Goal: Task Accomplishment & Management: Complete application form

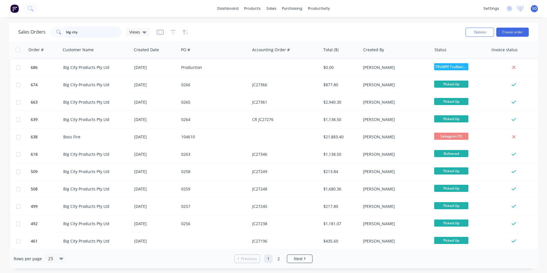
drag, startPoint x: 110, startPoint y: 31, endPoint x: 0, endPoint y: 44, distance: 110.8
click at [51, 37] on div "big city" at bounding box center [85, 32] width 71 height 11
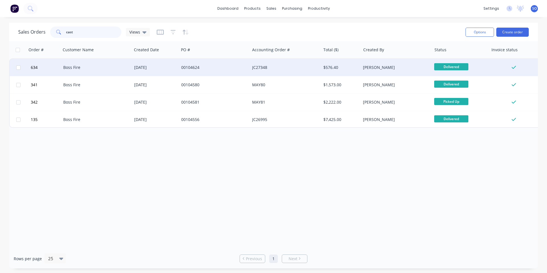
type input "cast"
click at [166, 72] on div "[DATE]" at bounding box center [155, 67] width 47 height 17
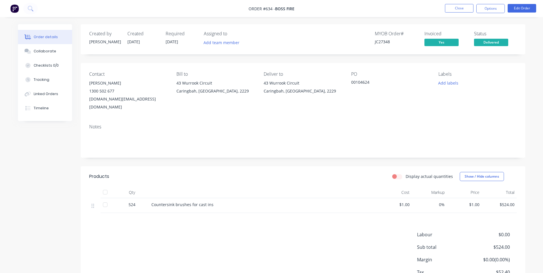
click at [168, 43] on span "[DATE]" at bounding box center [172, 41] width 13 height 5
click at [134, 42] on span "[DATE]" at bounding box center [133, 41] width 13 height 5
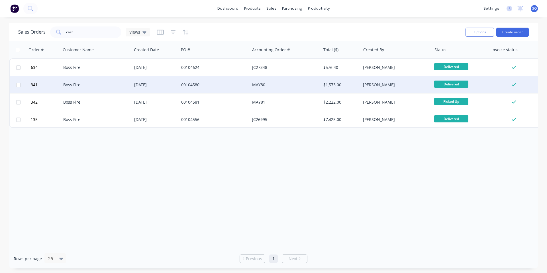
click at [117, 84] on div "Boss Fire" at bounding box center [94, 85] width 63 height 6
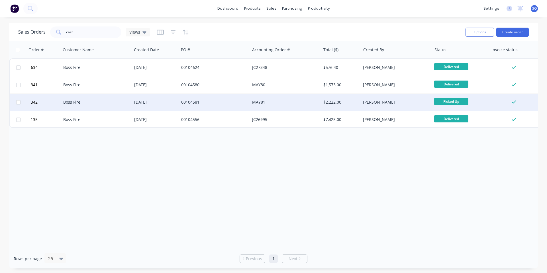
click at [129, 104] on div "Boss Fire" at bounding box center [96, 102] width 66 height 6
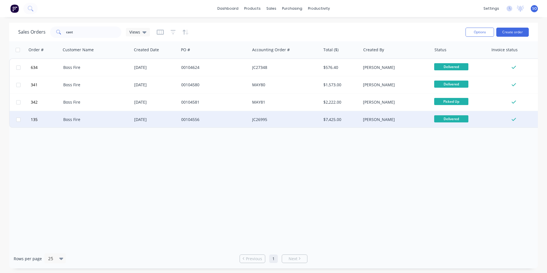
click at [98, 119] on div "Boss Fire" at bounding box center [94, 120] width 63 height 6
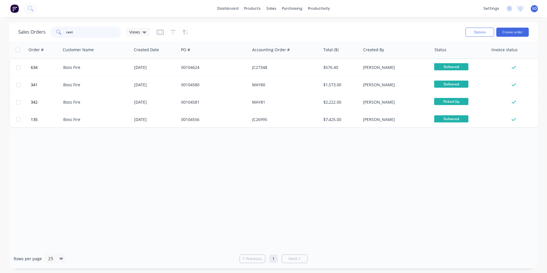
click at [105, 34] on input "cast" at bounding box center [94, 32] width 56 height 11
drag, startPoint x: 111, startPoint y: 31, endPoint x: 0, endPoint y: 35, distance: 110.7
click at [0, 35] on div "Sales Orders cast Views Options Create order Order # Customer Name Created Date…" at bounding box center [273, 146] width 547 height 246
type input "boss fire"
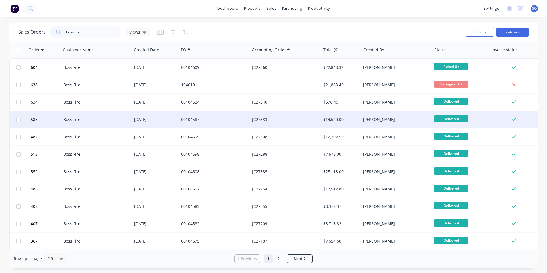
click at [188, 113] on div "00104587" at bounding box center [214, 119] width 71 height 17
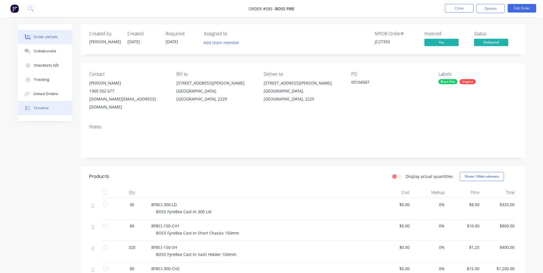
click at [30, 108] on icon at bounding box center [27, 108] width 5 height 5
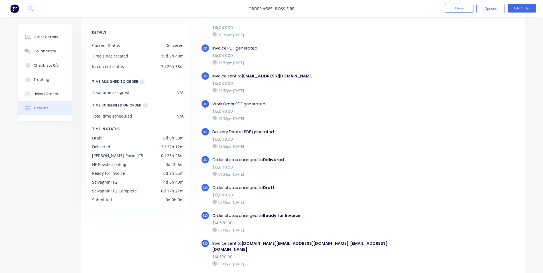
scroll to position [43, 0]
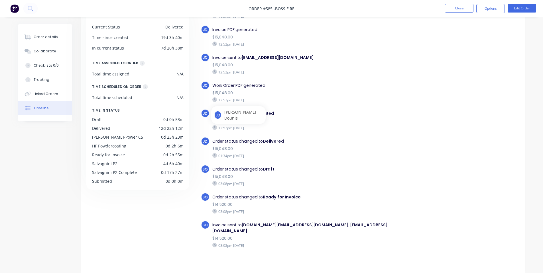
drag, startPoint x: 265, startPoint y: 239, endPoint x: 212, endPoint y: 122, distance: 128.9
click at [317, 133] on div "JD Delivery Docket PDF generated $15,048.00 12:52pm [DATE]" at bounding box center [313, 123] width 225 height 28
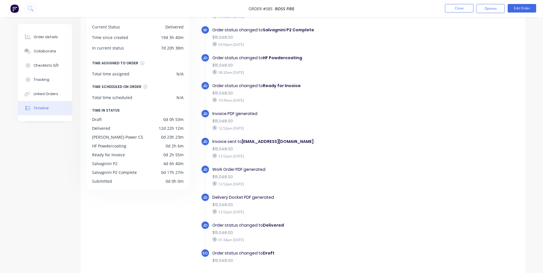
scroll to position [312, 0]
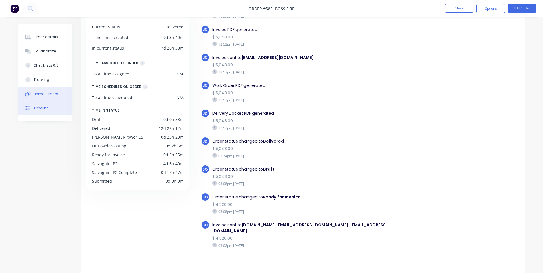
click at [50, 97] on button "Linked Orders" at bounding box center [45, 94] width 54 height 14
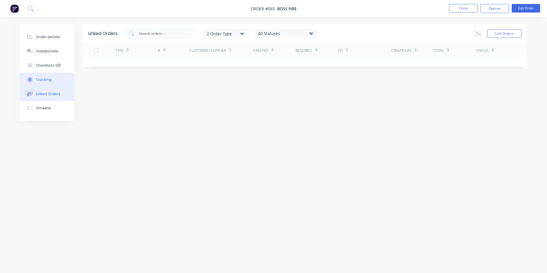
click at [45, 78] on div "Tracking" at bounding box center [44, 79] width 16 height 5
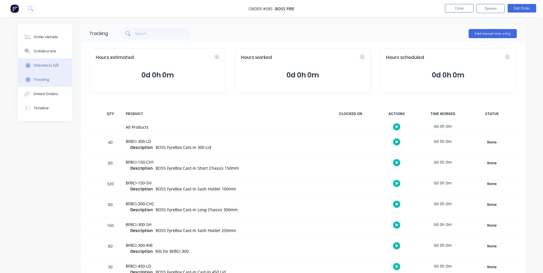
click at [56, 63] on div "Checklists 0/0" at bounding box center [46, 65] width 25 height 5
type textarea "x"
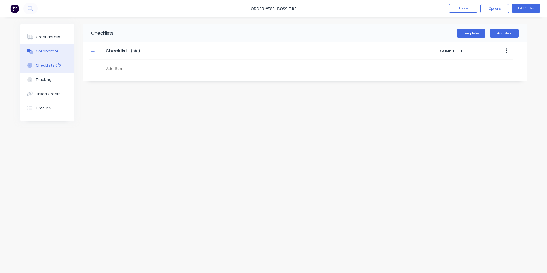
click at [52, 49] on div "Collaborate" at bounding box center [47, 51] width 23 height 5
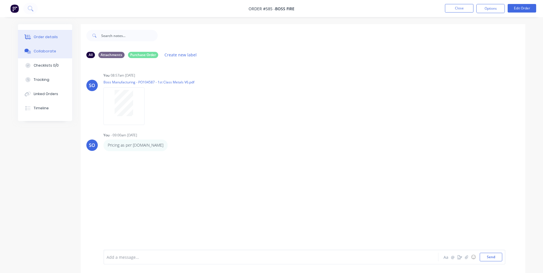
click at [51, 39] on div "Order details" at bounding box center [46, 36] width 24 height 5
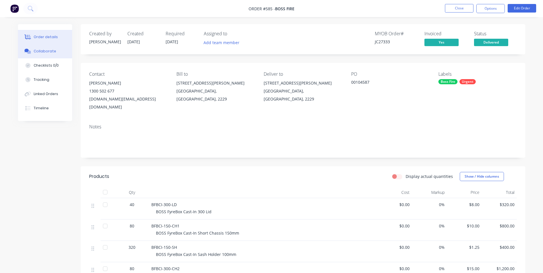
click at [48, 57] on button "Collaborate" at bounding box center [45, 51] width 54 height 14
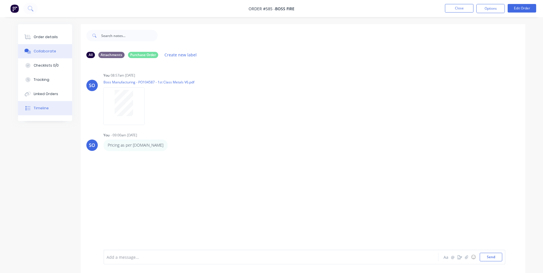
click at [40, 108] on div "Timeline" at bounding box center [41, 108] width 15 height 5
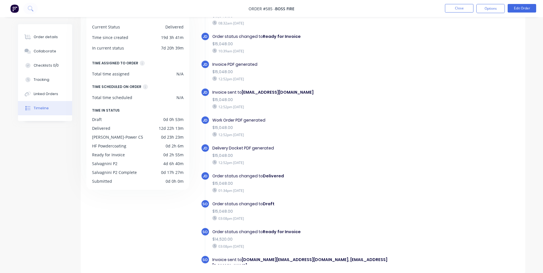
scroll to position [312, 0]
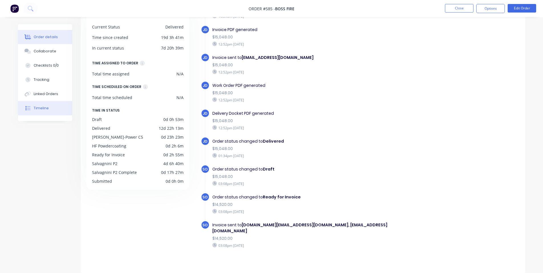
click at [47, 33] on button "Order details" at bounding box center [45, 37] width 54 height 14
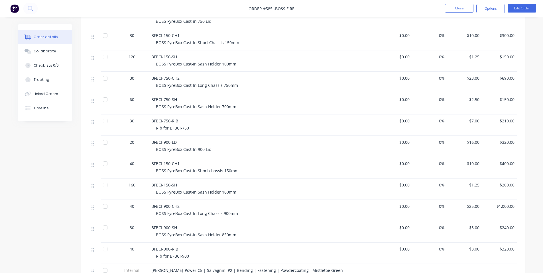
scroll to position [675, 0]
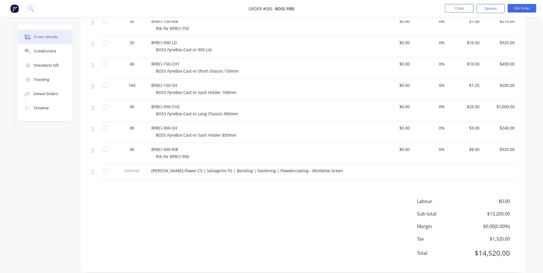
click at [54, 33] on button "Order details" at bounding box center [45, 37] width 54 height 14
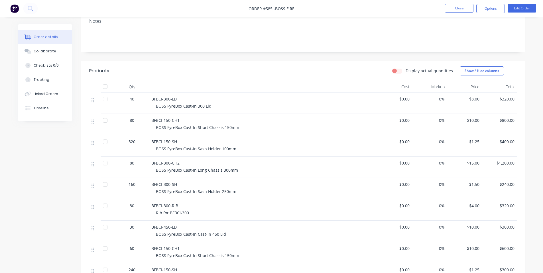
scroll to position [0, 0]
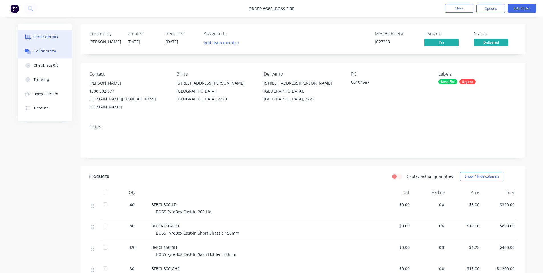
click at [26, 52] on icon at bounding box center [28, 51] width 7 height 5
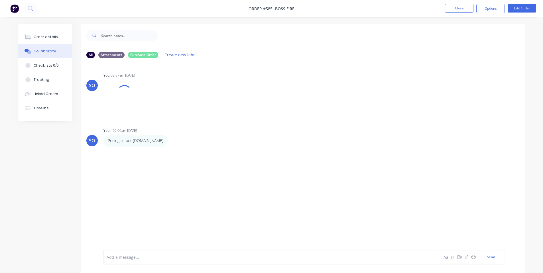
drag, startPoint x: 140, startPoint y: 246, endPoint x: 146, endPoint y: 257, distance: 12.0
click at [140, 247] on div "Add a message... Aa @ ☺ Send" at bounding box center [303, 257] width 445 height 32
click at [146, 257] on div at bounding box center [255, 258] width 296 height 6
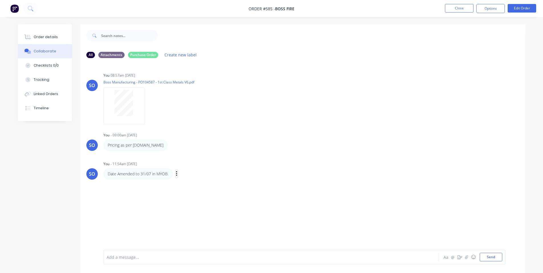
click at [177, 175] on icon "button" at bounding box center [177, 174] width 2 height 7
click at [187, 185] on button "Edit" at bounding box center [197, 184] width 36 height 9
click at [107, 259] on span "Date Amended to 31/07 in MYOB." at bounding box center [139, 257] width 64 height 5
click at [153, 27] on div at bounding box center [119, 35] width 77 height 23
click at [444, 10] on ul "Close Options Edit Order" at bounding box center [490, 8] width 105 height 9
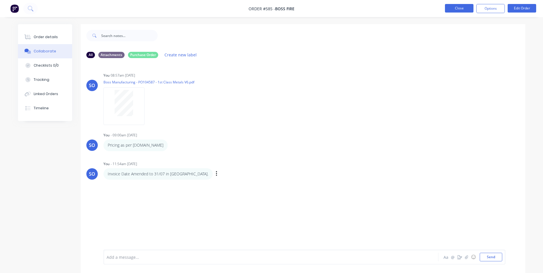
click at [450, 10] on button "Close" at bounding box center [459, 8] width 29 height 9
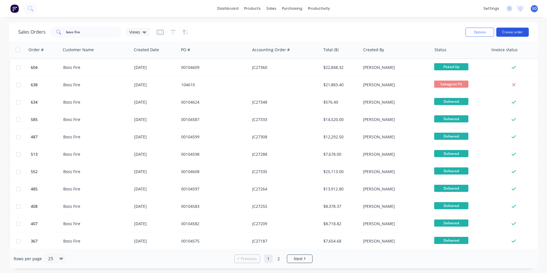
click at [520, 29] on button "Create order" at bounding box center [513, 32] width 32 height 9
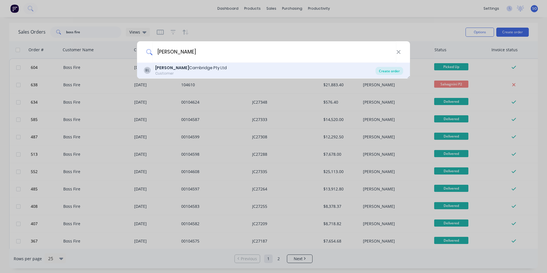
type input "[PERSON_NAME]"
click at [394, 69] on div "Create order" at bounding box center [390, 71] width 28 height 8
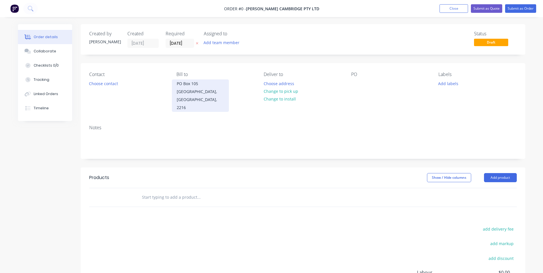
click at [221, 93] on div "[GEOGRAPHIC_DATA], [GEOGRAPHIC_DATA], 2216" at bounding box center [200, 100] width 47 height 24
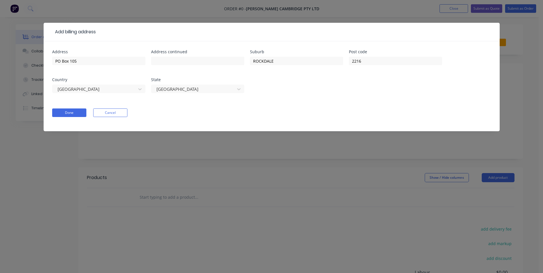
click at [64, 119] on form "Address PO Box 105 Address continued Suburb [GEOGRAPHIC_DATA] Post code [GEOGRA…" at bounding box center [271, 91] width 439 height 82
click at [70, 113] on button "Done" at bounding box center [69, 113] width 34 height 9
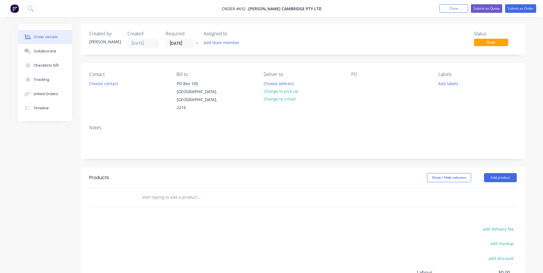
click at [84, 90] on div "Contact Choose contact [PERSON_NAME] to [STREET_ADDRESS] Deliver to Choose addr…" at bounding box center [303, 91] width 445 height 57
click at [102, 82] on button "Choose contact" at bounding box center [103, 84] width 35 height 8
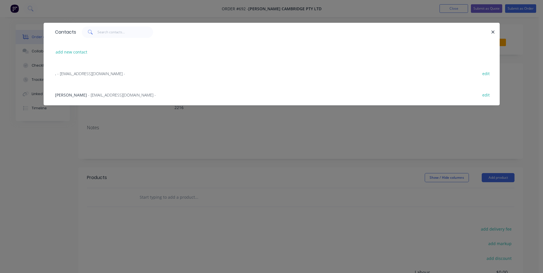
click at [99, 99] on div "[PERSON_NAME] - [EMAIL_ADDRESS][DOMAIN_NAME] - edit" at bounding box center [271, 94] width 439 height 21
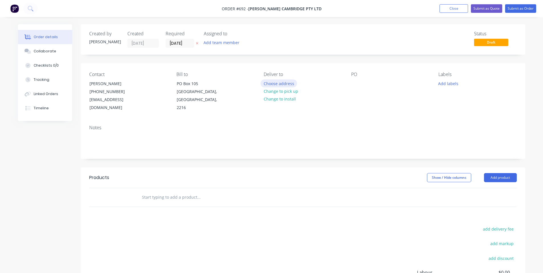
click at [280, 83] on button "Choose address" at bounding box center [279, 84] width 36 height 8
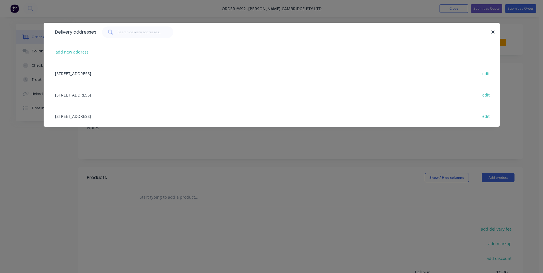
click at [133, 115] on div "[STREET_ADDRESS] edit" at bounding box center [271, 115] width 439 height 21
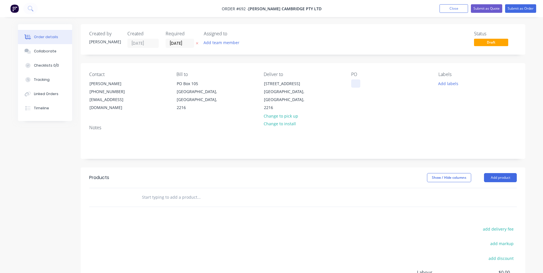
click at [360, 84] on div at bounding box center [355, 84] width 9 height 8
click at [452, 83] on button "Add labels" at bounding box center [448, 84] width 26 height 8
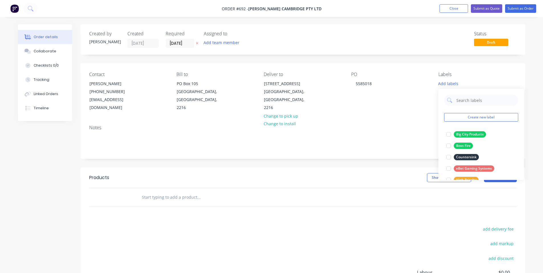
drag, startPoint x: 414, startPoint y: 124, endPoint x: 390, endPoint y: 121, distance: 24.1
click at [414, 125] on div "Notes" at bounding box center [303, 140] width 445 height 38
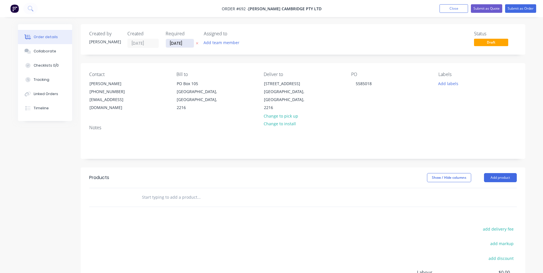
click at [176, 42] on input "[DATE]" at bounding box center [180, 43] width 28 height 9
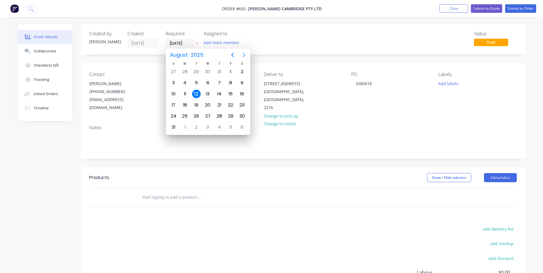
click at [245, 56] on icon "Next page" at bounding box center [244, 55] width 7 height 7
click at [181, 81] on div "8" at bounding box center [185, 83] width 9 height 9
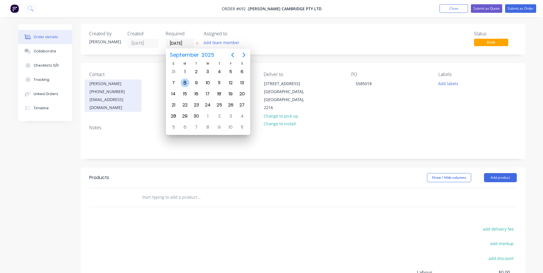
type input "[DATE]"
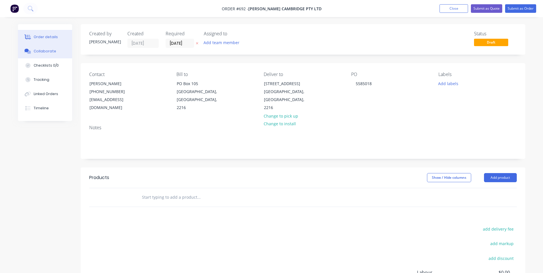
click at [52, 54] on div "Collaborate" at bounding box center [45, 51] width 23 height 5
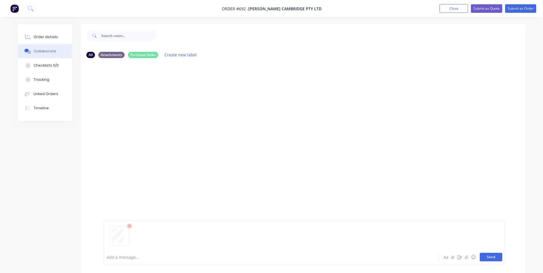
click at [489, 258] on button "Send" at bounding box center [491, 257] width 23 height 9
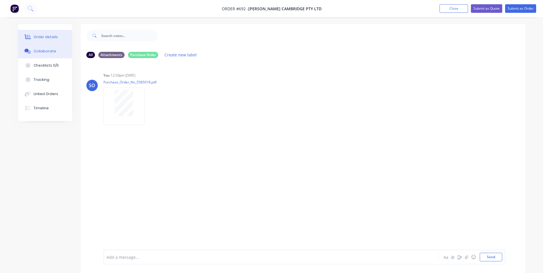
click at [47, 37] on div "Order details" at bounding box center [46, 36] width 24 height 5
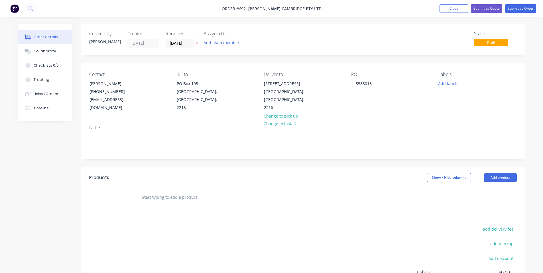
click at [177, 194] on input "text" at bounding box center [199, 197] width 114 height 11
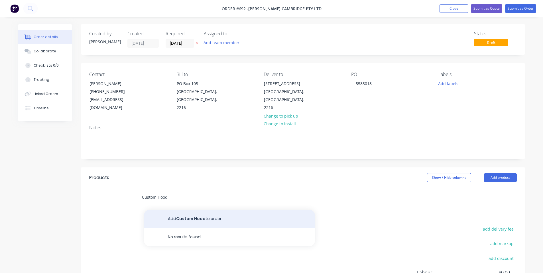
type input "Custom Hood"
click at [186, 216] on button "Add Custom Hood to order" at bounding box center [229, 219] width 171 height 18
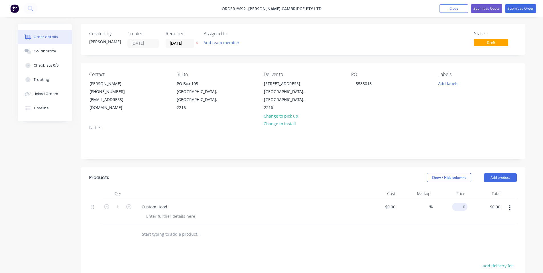
click at [464, 203] on input "0" at bounding box center [460, 207] width 13 height 8
type input "$200.00"
click at [156, 212] on div at bounding box center [171, 216] width 58 height 8
click at [186, 168] on header "Products Show / Hide columns Add product" at bounding box center [303, 178] width 445 height 21
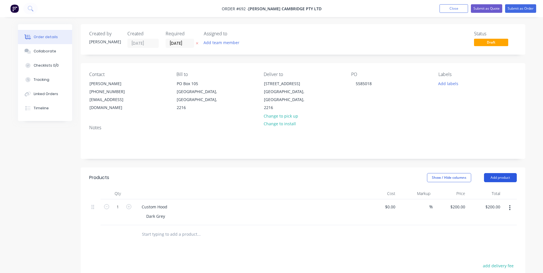
click at [496, 173] on button "Add product" at bounding box center [500, 177] width 33 height 9
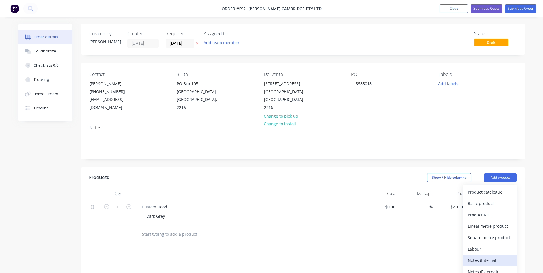
click at [487, 257] on div "Notes (Internal)" at bounding box center [490, 261] width 44 height 8
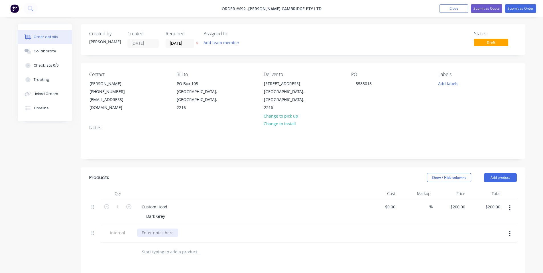
click at [164, 229] on div at bounding box center [157, 233] width 41 height 8
click at [176, 174] on div "Products" at bounding box center [134, 177] width 91 height 9
click at [35, 54] on div "Collaborate" at bounding box center [45, 51] width 23 height 5
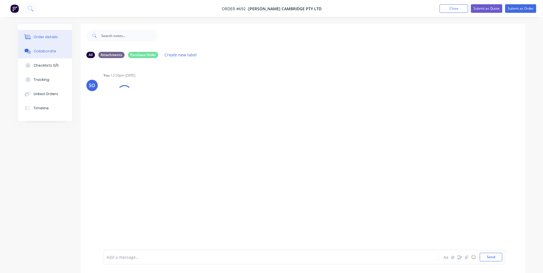
click at [42, 34] on button "Order details" at bounding box center [45, 37] width 54 height 14
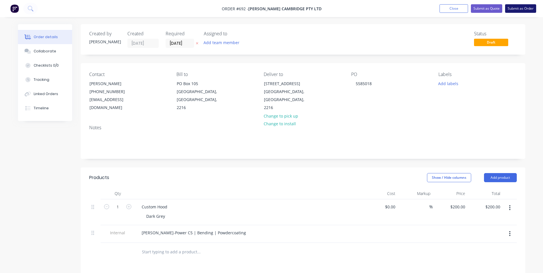
click at [515, 6] on button "Submit as Order" at bounding box center [520, 8] width 31 height 9
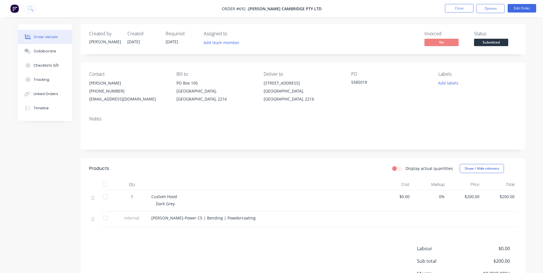
click at [496, 44] on span "Submitted" at bounding box center [491, 42] width 34 height 7
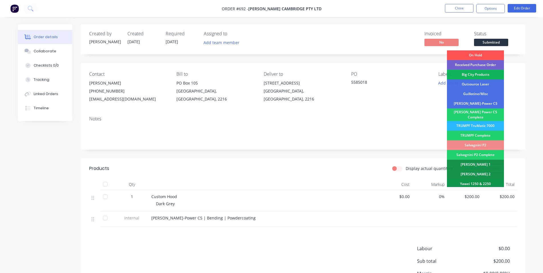
click at [497, 101] on div "[PERSON_NAME]-Power C5" at bounding box center [475, 104] width 57 height 10
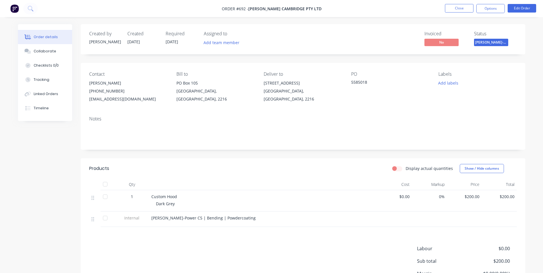
click at [496, 8] on button "Options" at bounding box center [490, 8] width 29 height 9
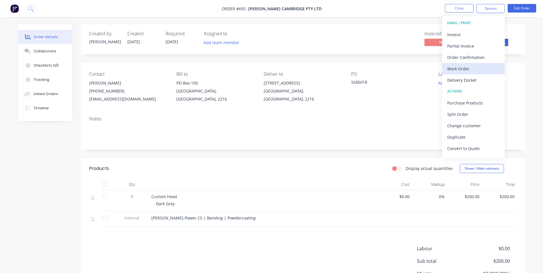
click at [472, 68] on div "Work Order" at bounding box center [473, 69] width 52 height 8
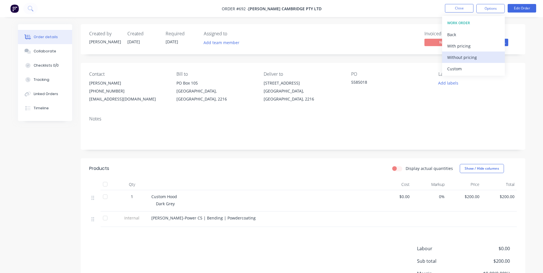
click at [463, 58] on div "Without pricing" at bounding box center [473, 57] width 52 height 8
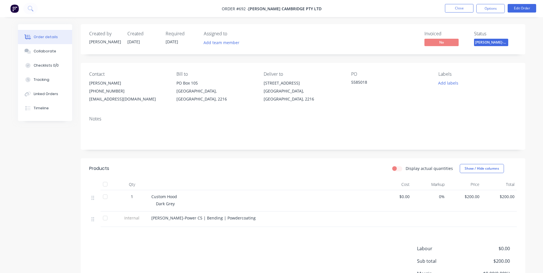
click at [193, 19] on div "Order details Collaborate Checklists 0/0 Tracking Linked Orders Timeline Order …" at bounding box center [271, 164] width 543 height 329
click at [444, 8] on ul "Close Options Edit Order" at bounding box center [490, 8] width 105 height 9
click at [452, 10] on button "Close" at bounding box center [459, 8] width 29 height 9
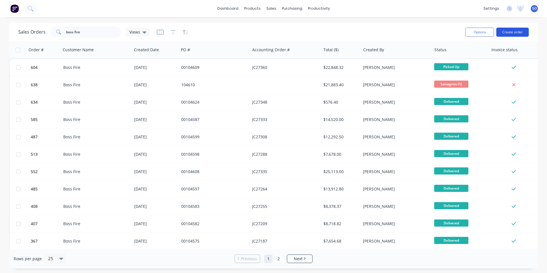
click at [515, 30] on button "Create order" at bounding box center [513, 32] width 32 height 9
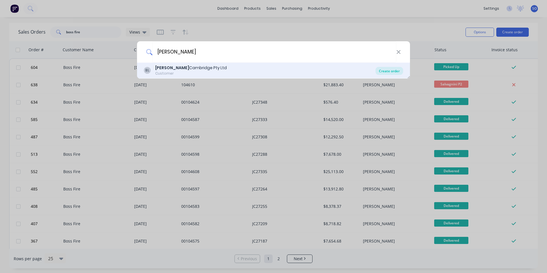
type input "[PERSON_NAME]"
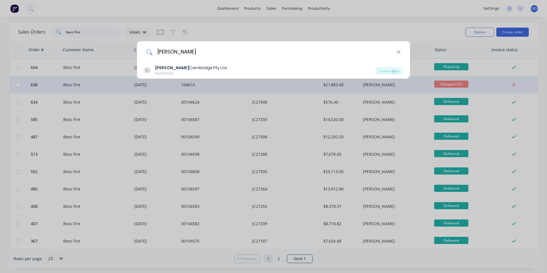
drag, startPoint x: 394, startPoint y: 69, endPoint x: 382, endPoint y: 78, distance: 15.0
click at [394, 69] on div "Create order" at bounding box center [390, 71] width 28 height 8
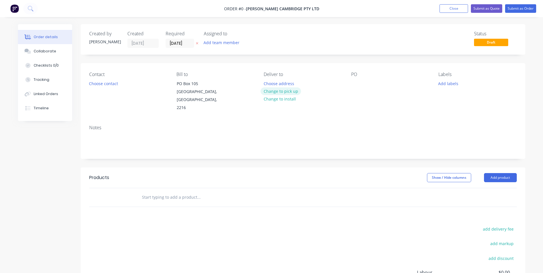
click at [277, 90] on button "Change to pick up" at bounding box center [281, 92] width 40 height 8
click at [279, 92] on button "Change to delivery" at bounding box center [282, 92] width 42 height 8
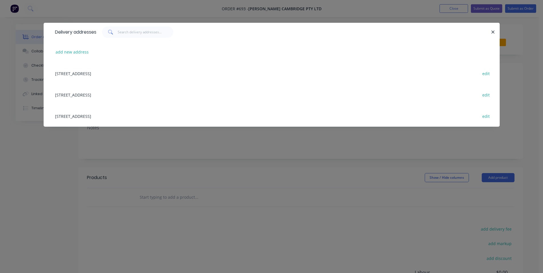
click at [125, 121] on div "[STREET_ADDRESS] edit" at bounding box center [271, 115] width 439 height 21
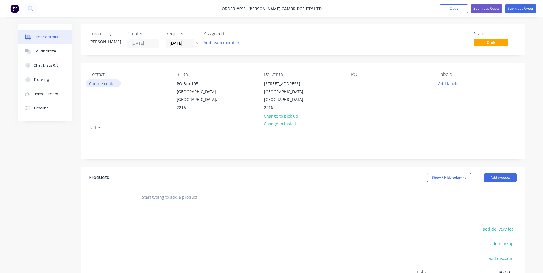
click at [108, 86] on button "Choose contact" at bounding box center [103, 84] width 35 height 8
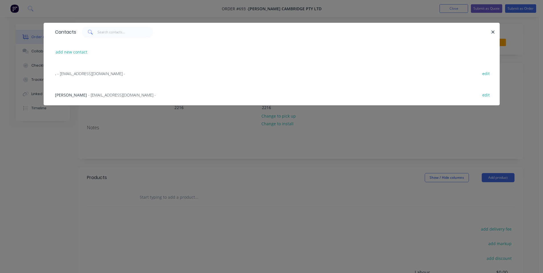
click at [110, 98] on div "[PERSON_NAME] - [EMAIL_ADDRESS][DOMAIN_NAME] -" at bounding box center [105, 95] width 101 height 6
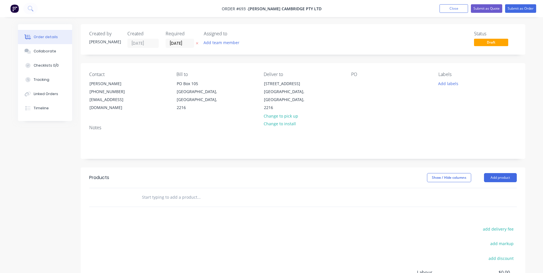
click at [367, 81] on div "PO" at bounding box center [390, 92] width 78 height 40
click at [357, 82] on div at bounding box center [355, 84] width 9 height 8
drag, startPoint x: 371, startPoint y: 105, endPoint x: 386, endPoint y: 98, distance: 16.5
click at [377, 102] on div "Contact [PERSON_NAME] [PHONE_NUMBER] [EMAIL_ADDRESS][DOMAIN_NAME] Bill to [GEOG…" at bounding box center [303, 91] width 445 height 57
click at [175, 44] on input "[DATE]" at bounding box center [180, 43] width 28 height 9
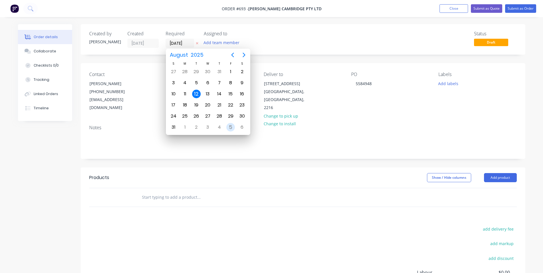
click at [233, 124] on div "5" at bounding box center [230, 127] width 9 height 9
type input "[DATE]"
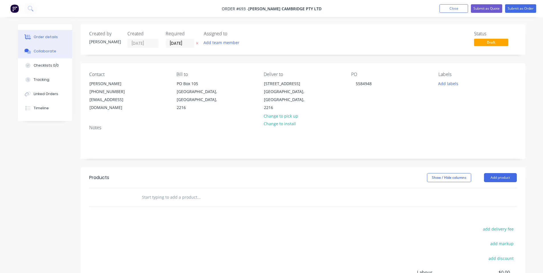
click at [40, 53] on div "Collaborate" at bounding box center [45, 51] width 23 height 5
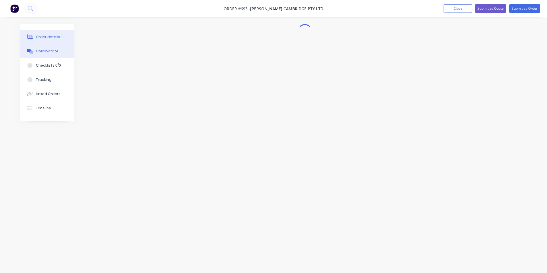
drag, startPoint x: 55, startPoint y: 35, endPoint x: 53, endPoint y: 40, distance: 5.5
click at [55, 36] on div "Order details" at bounding box center [48, 36] width 24 height 5
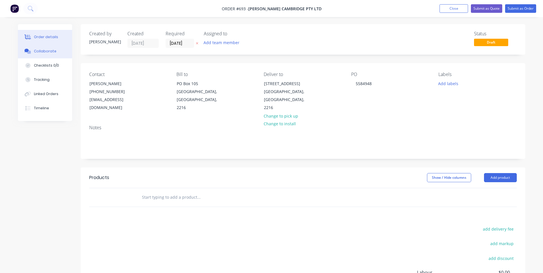
click at [51, 48] on button "Collaborate" at bounding box center [45, 51] width 54 height 14
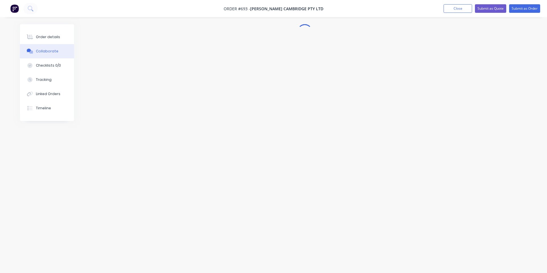
click at [245, 142] on div at bounding box center [273, 125] width 507 height 203
click at [497, 258] on button "Send" at bounding box center [491, 257] width 23 height 9
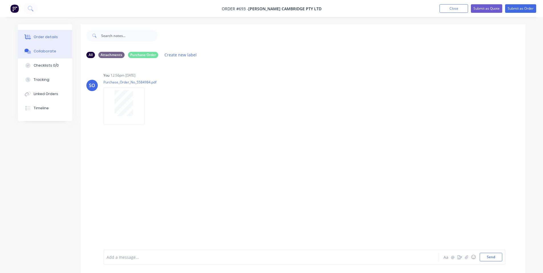
click at [51, 36] on div "Order details" at bounding box center [46, 36] width 24 height 5
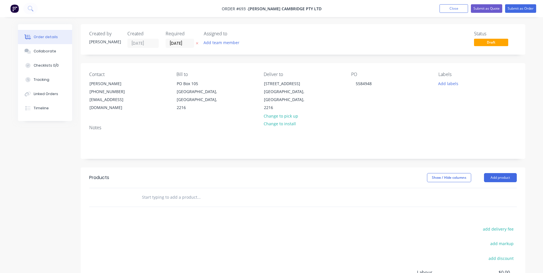
click at [165, 192] on input "text" at bounding box center [199, 197] width 114 height 11
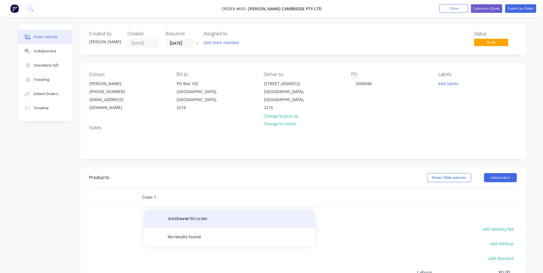
type input "Cover 1"
click at [200, 213] on button "Add Cover 1 to order" at bounding box center [229, 219] width 171 height 18
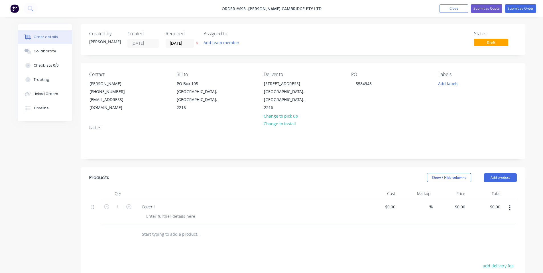
click at [171, 215] on div "Cover 1" at bounding box center [249, 213] width 228 height 26
click at [176, 229] on input "text" at bounding box center [199, 234] width 114 height 11
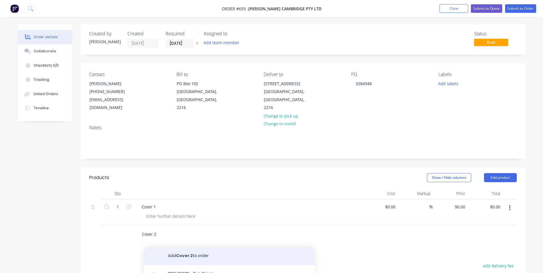
type input "Cover 2"
click at [171, 248] on button "Add Cover 2 to order" at bounding box center [229, 256] width 171 height 18
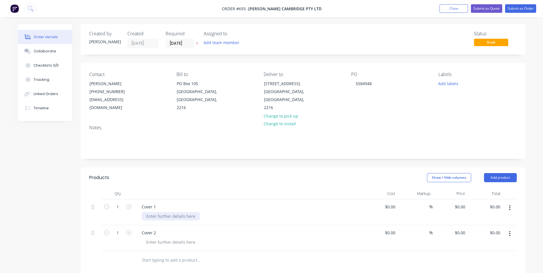
click at [178, 212] on div at bounding box center [171, 216] width 58 height 8
copy div "Mill Finish"
click at [186, 238] on div at bounding box center [171, 242] width 58 height 8
paste div
click at [176, 255] on input "text" at bounding box center [199, 260] width 114 height 11
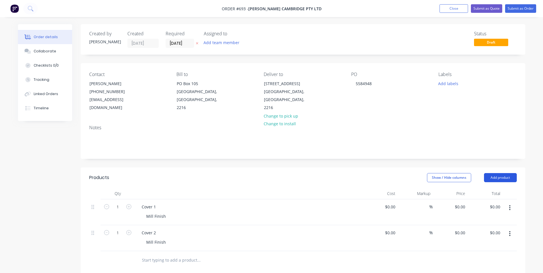
click at [508, 173] on button "Add product" at bounding box center [500, 177] width 33 height 9
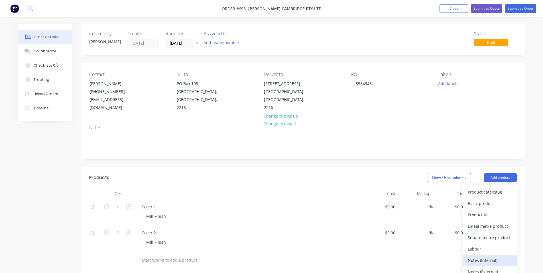
click at [482, 257] on div "Notes (Internal)" at bounding box center [490, 261] width 44 height 8
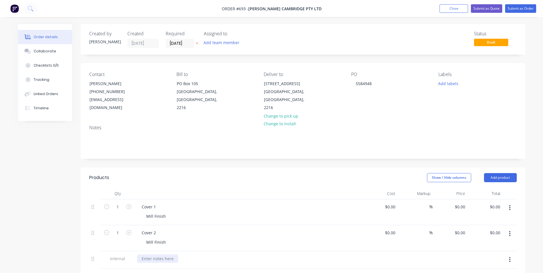
click at [157, 255] on div at bounding box center [157, 259] width 41 height 8
click at [463, 203] on input "0" at bounding box center [464, 207] width 7 height 8
type input "$190.00"
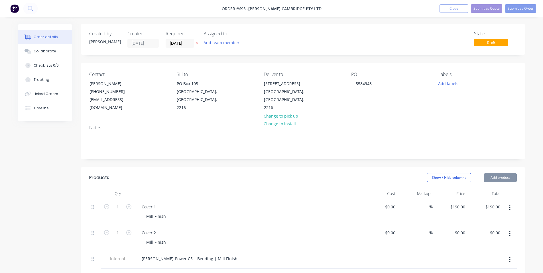
click at [468, 233] on div "$0.00 $0.00" at bounding box center [484, 238] width 35 height 26
click at [466, 229] on input "0" at bounding box center [460, 233] width 13 height 8
type input "$110.00"
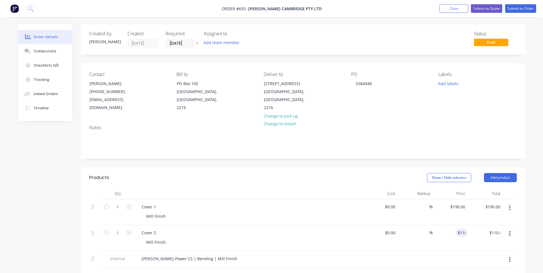
click at [377, 188] on div "Cost" at bounding box center [380, 193] width 35 height 11
click at [524, 8] on button "Submit as Order" at bounding box center [520, 8] width 31 height 9
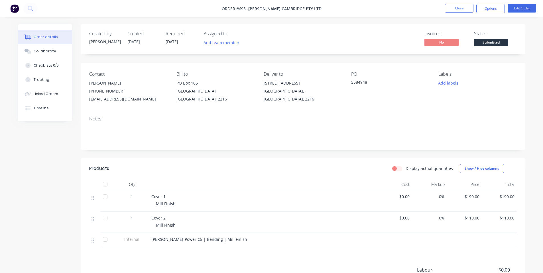
click at [501, 40] on span "Submitted" at bounding box center [491, 42] width 34 height 7
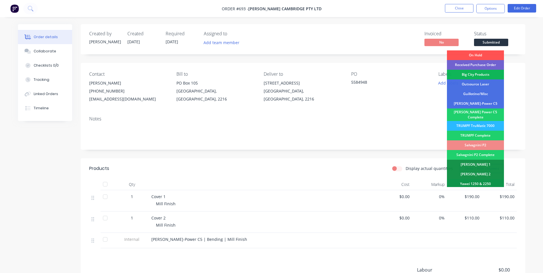
drag, startPoint x: 500, startPoint y: 104, endPoint x: 491, endPoint y: 62, distance: 43.5
click at [500, 103] on div "[PERSON_NAME]-Power C5" at bounding box center [475, 104] width 57 height 10
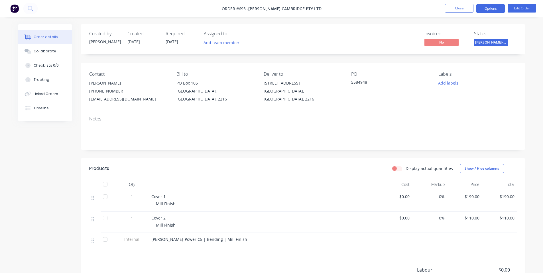
click at [496, 6] on button "Options" at bounding box center [490, 8] width 29 height 9
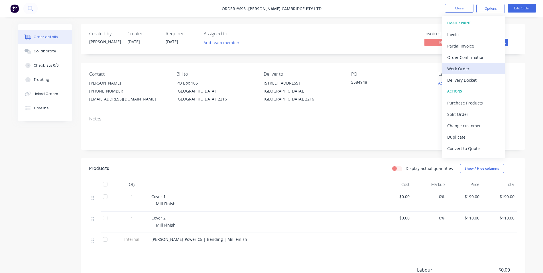
click at [480, 65] on div "Work Order" at bounding box center [473, 69] width 52 height 8
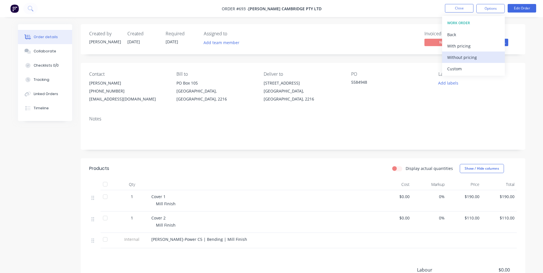
click at [471, 53] on button "Without pricing" at bounding box center [473, 57] width 63 height 11
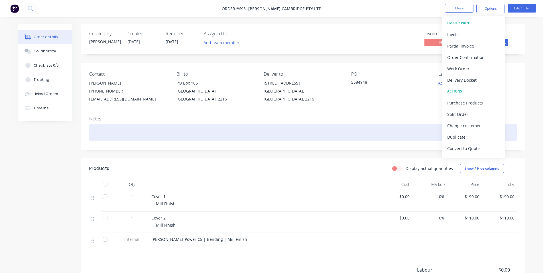
click at [328, 141] on div at bounding box center [303, 132] width 428 height 17
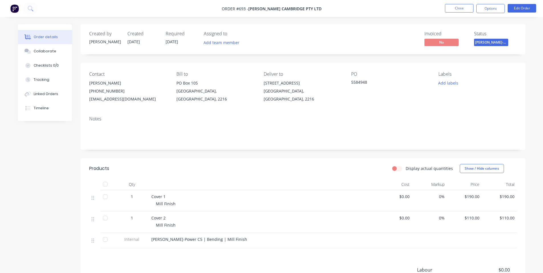
click at [497, 4] on nav "Order #693 - [PERSON_NAME] Cambridge Pty Ltd Close Options Edit Order" at bounding box center [271, 8] width 543 height 17
click at [497, 5] on button "Options" at bounding box center [490, 8] width 29 height 9
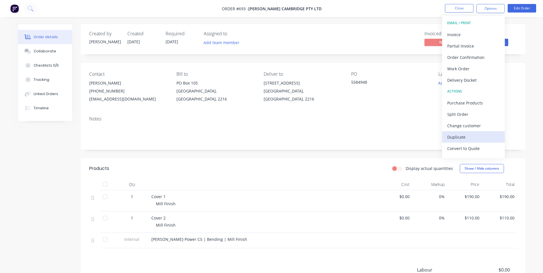
click at [477, 134] on div "Duplicate" at bounding box center [473, 137] width 52 height 8
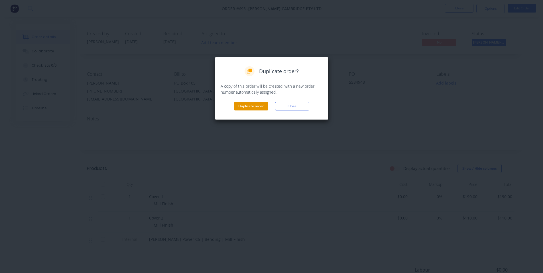
click at [244, 106] on button "Duplicate order" at bounding box center [251, 106] width 34 height 9
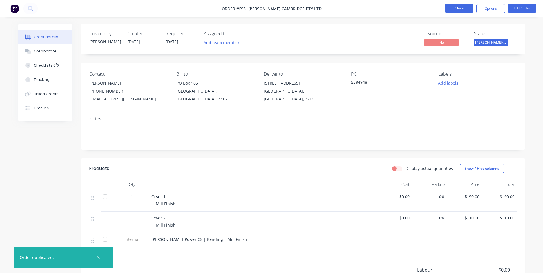
click at [457, 10] on button "Close" at bounding box center [459, 8] width 29 height 9
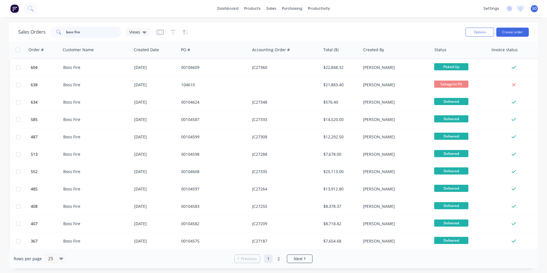
drag, startPoint x: 78, startPoint y: 30, endPoint x: 0, endPoint y: 25, distance: 77.7
click at [0, 34] on div "Sales Orders boss fire Views Options Create order Order # Customer Name Created…" at bounding box center [273, 146] width 547 height 246
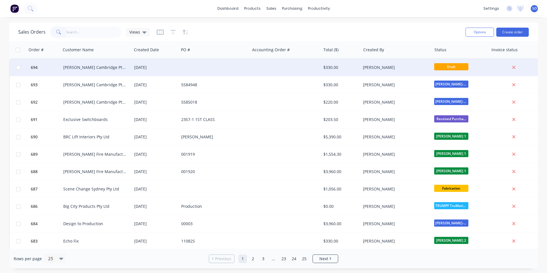
click at [72, 66] on div "[PERSON_NAME] Cambridge Pty Ltd" at bounding box center [94, 68] width 63 height 6
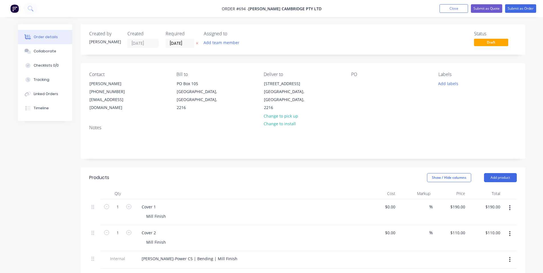
click at [350, 82] on div "Contact [PERSON_NAME] [PHONE_NUMBER] [EMAIL_ADDRESS][DOMAIN_NAME] Bill to [GEOG…" at bounding box center [303, 91] width 445 height 57
click at [357, 81] on div at bounding box center [355, 84] width 9 height 8
click at [358, 70] on div "Contact [PERSON_NAME] [PHONE_NUMBER] [EMAIL_ADDRESS][DOMAIN_NAME] Bill to [GEOG…" at bounding box center [303, 91] width 445 height 57
click at [449, 80] on button "Add labels" at bounding box center [448, 84] width 26 height 8
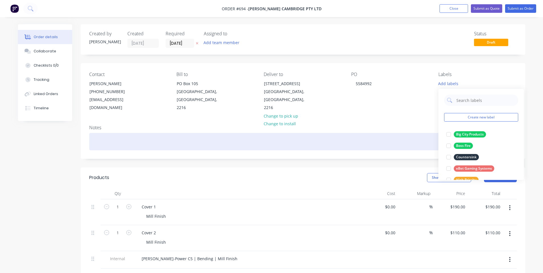
click at [395, 133] on div at bounding box center [303, 141] width 428 height 17
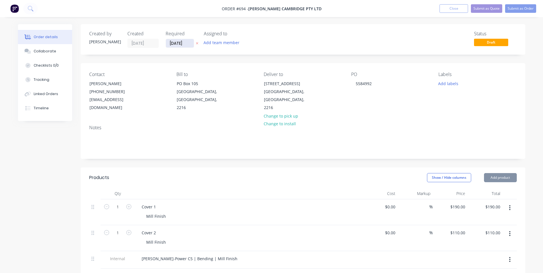
click at [179, 46] on input "[DATE]" at bounding box center [180, 43] width 28 height 9
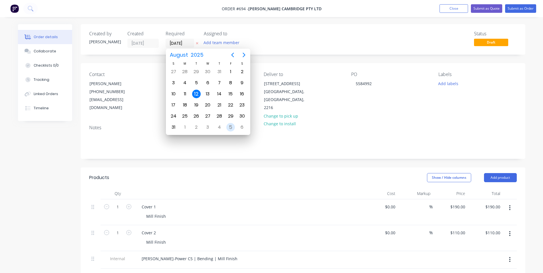
click at [231, 126] on div "5" at bounding box center [230, 127] width 9 height 9
type input "[DATE]"
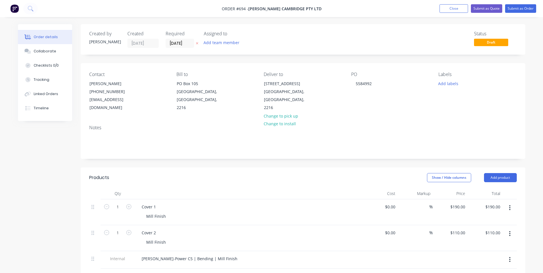
click at [299, 41] on div "Status Draft" at bounding box center [389, 39] width 256 height 17
click at [52, 54] on button "Collaborate" at bounding box center [45, 51] width 54 height 14
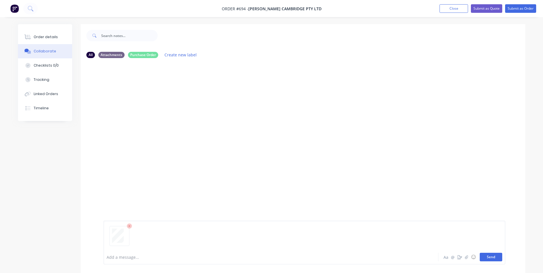
click at [494, 255] on button "Send" at bounding box center [491, 257] width 23 height 9
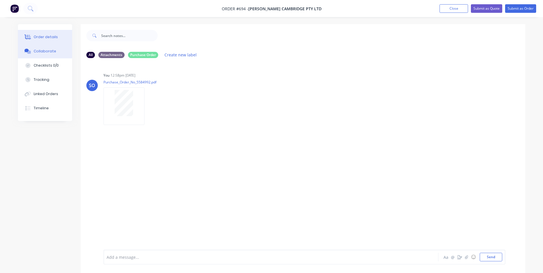
click at [55, 36] on div "Order details" at bounding box center [46, 36] width 24 height 5
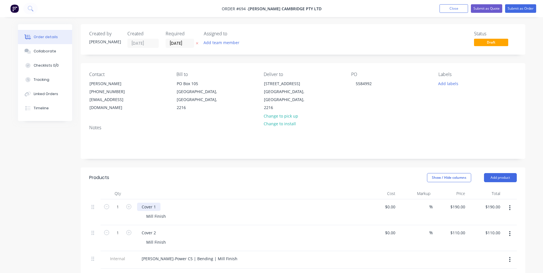
click at [154, 203] on div "Cover 1" at bounding box center [148, 207] width 23 height 8
click at [154, 229] on div "Cover 2" at bounding box center [148, 233] width 23 height 8
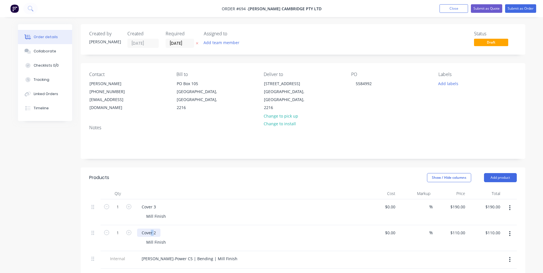
click at [154, 229] on div "Cover 2" at bounding box center [148, 233] width 23 height 8
click at [155, 229] on div "Cover 2" at bounding box center [148, 233] width 23 height 8
click at [154, 229] on div "Cover 4" at bounding box center [148, 233] width 23 height 8
click at [176, 203] on div "Cover 3" at bounding box center [248, 207] width 223 height 8
click at [44, 53] on div "Collaborate" at bounding box center [45, 51] width 23 height 5
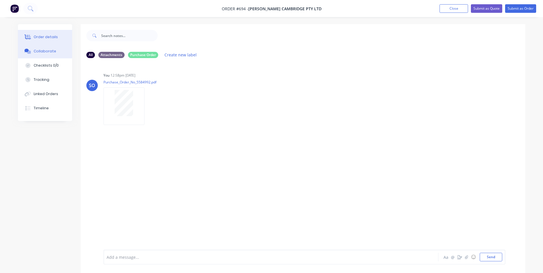
click at [53, 32] on button "Order details" at bounding box center [45, 37] width 54 height 14
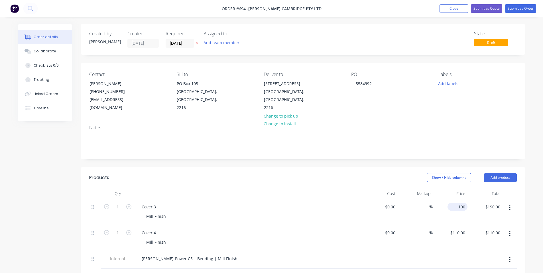
click at [465, 203] on input "190" at bounding box center [459, 207] width 18 height 8
type input "$180.00"
click at [458, 229] on div "110 110" at bounding box center [463, 233] width 10 height 8
type input "$130.00"
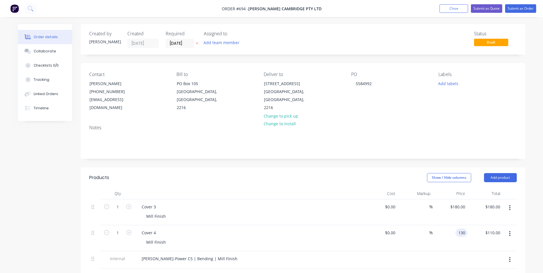
type input "$130.00"
click at [426, 204] on div "%" at bounding box center [415, 213] width 35 height 26
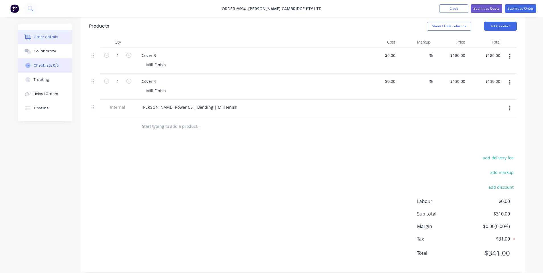
drag, startPoint x: 33, startPoint y: 47, endPoint x: 42, endPoint y: 65, distance: 20.3
click at [34, 47] on button "Collaborate" at bounding box center [45, 51] width 54 height 14
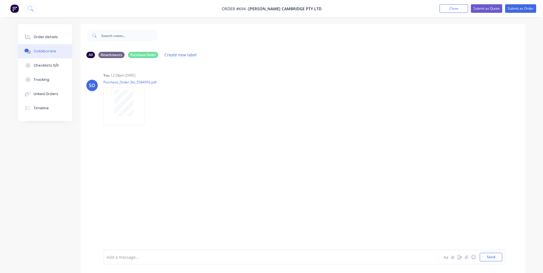
click at [175, 255] on div at bounding box center [255, 258] width 296 height 6
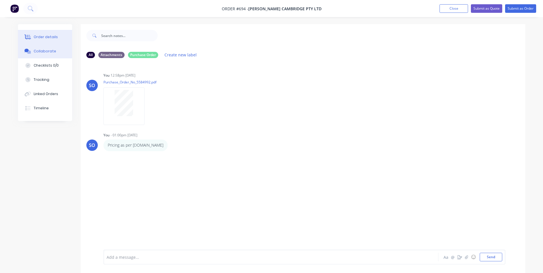
click at [51, 36] on div "Order details" at bounding box center [46, 36] width 24 height 5
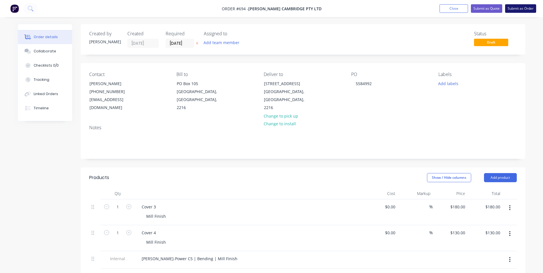
click at [518, 14] on nav "Order #694 - [PERSON_NAME] Cambridge Pty Ltd Add product Close Submit as Quote …" at bounding box center [271, 8] width 543 height 17
click at [519, 10] on button "Submit as Order" at bounding box center [520, 8] width 31 height 9
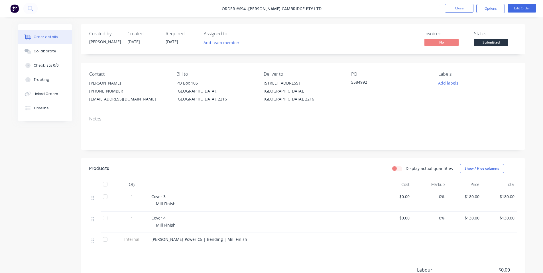
click at [490, 44] on span "Submitted" at bounding box center [491, 42] width 34 height 7
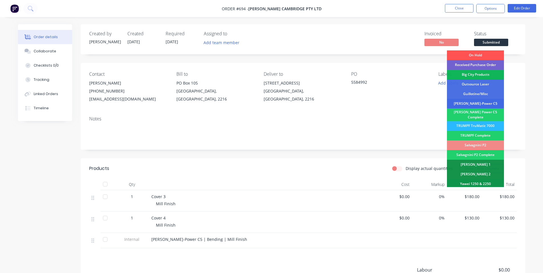
drag, startPoint x: 485, startPoint y: 105, endPoint x: 487, endPoint y: 26, distance: 79.6
click at [485, 105] on div "[PERSON_NAME]-Power C5" at bounding box center [475, 104] width 57 height 10
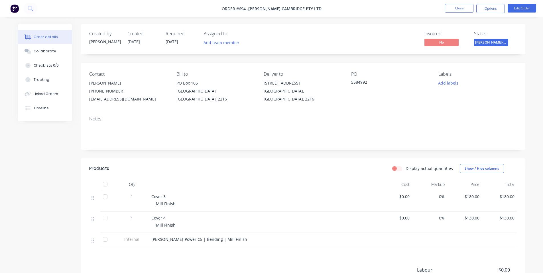
drag, startPoint x: 489, startPoint y: 6, endPoint x: 489, endPoint y: 13, distance: 6.8
click at [489, 7] on button "Options" at bounding box center [490, 8] width 29 height 9
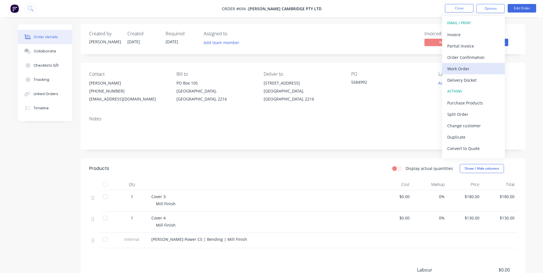
click at [478, 65] on div "Work Order" at bounding box center [473, 69] width 52 height 8
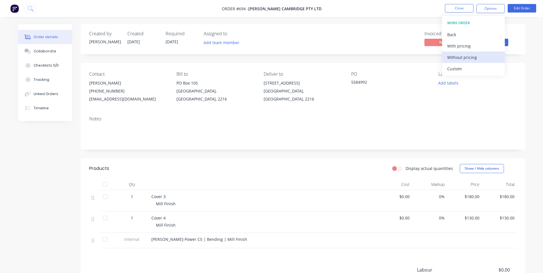
click at [466, 58] on div "Without pricing" at bounding box center [473, 57] width 52 height 8
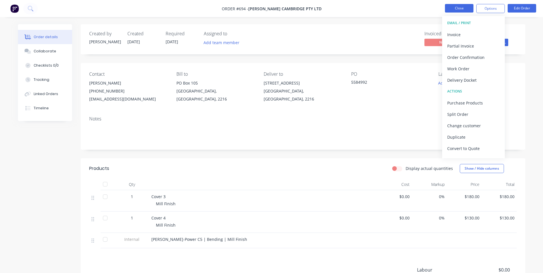
click at [455, 6] on button "Close" at bounding box center [459, 8] width 29 height 9
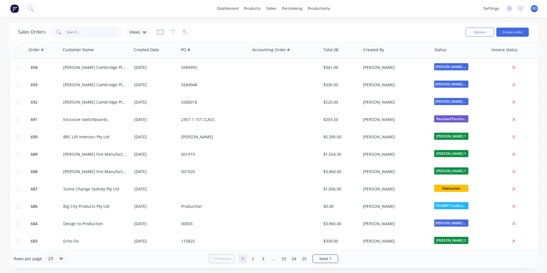
click at [78, 29] on input "text" at bounding box center [94, 32] width 56 height 11
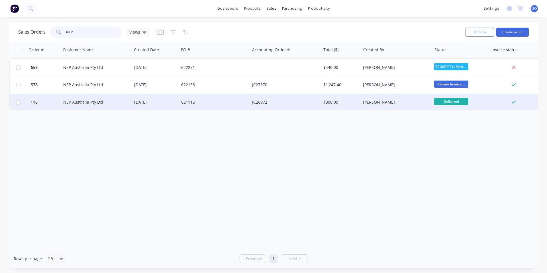
type input "NEP"
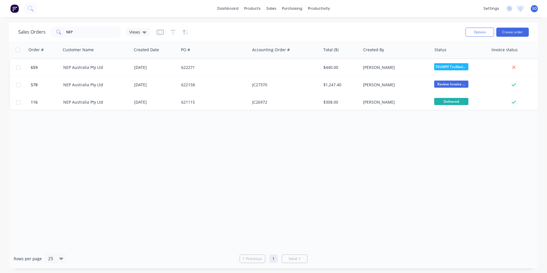
click at [204, 150] on div "Order # Customer Name Created Date PO # Accounting Order # Total ($) Created By…" at bounding box center [273, 145] width 529 height 208
click at [210, 156] on div "Order # Customer Name Created Date PO # Accounting Order # Total ($) Created By…" at bounding box center [273, 145] width 529 height 208
click at [354, 155] on div "Order # Customer Name Created Date PO # Accounting Order # Total ($) Created By…" at bounding box center [273, 145] width 529 height 208
click at [279, 168] on div "Order # Customer Name Created Date PO # Accounting Order # Total ($) Created By…" at bounding box center [273, 145] width 529 height 208
